Goal: Task Accomplishment & Management: Use online tool/utility

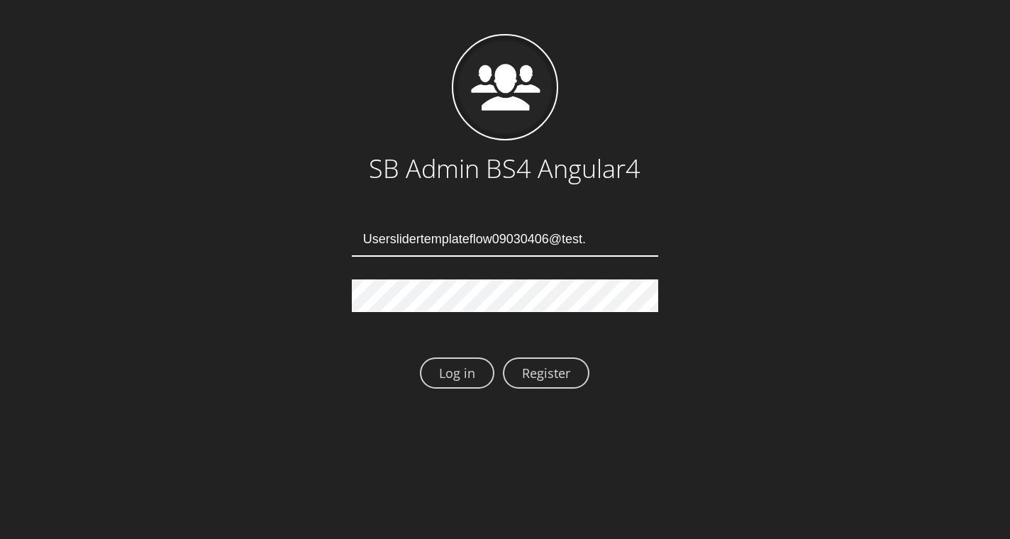
type input "[EMAIL_ADDRESS][DOMAIN_NAME]"
type input "Userslidertemplateflow09030410@test.qa"
